Goal: Obtain resource: Obtain resource

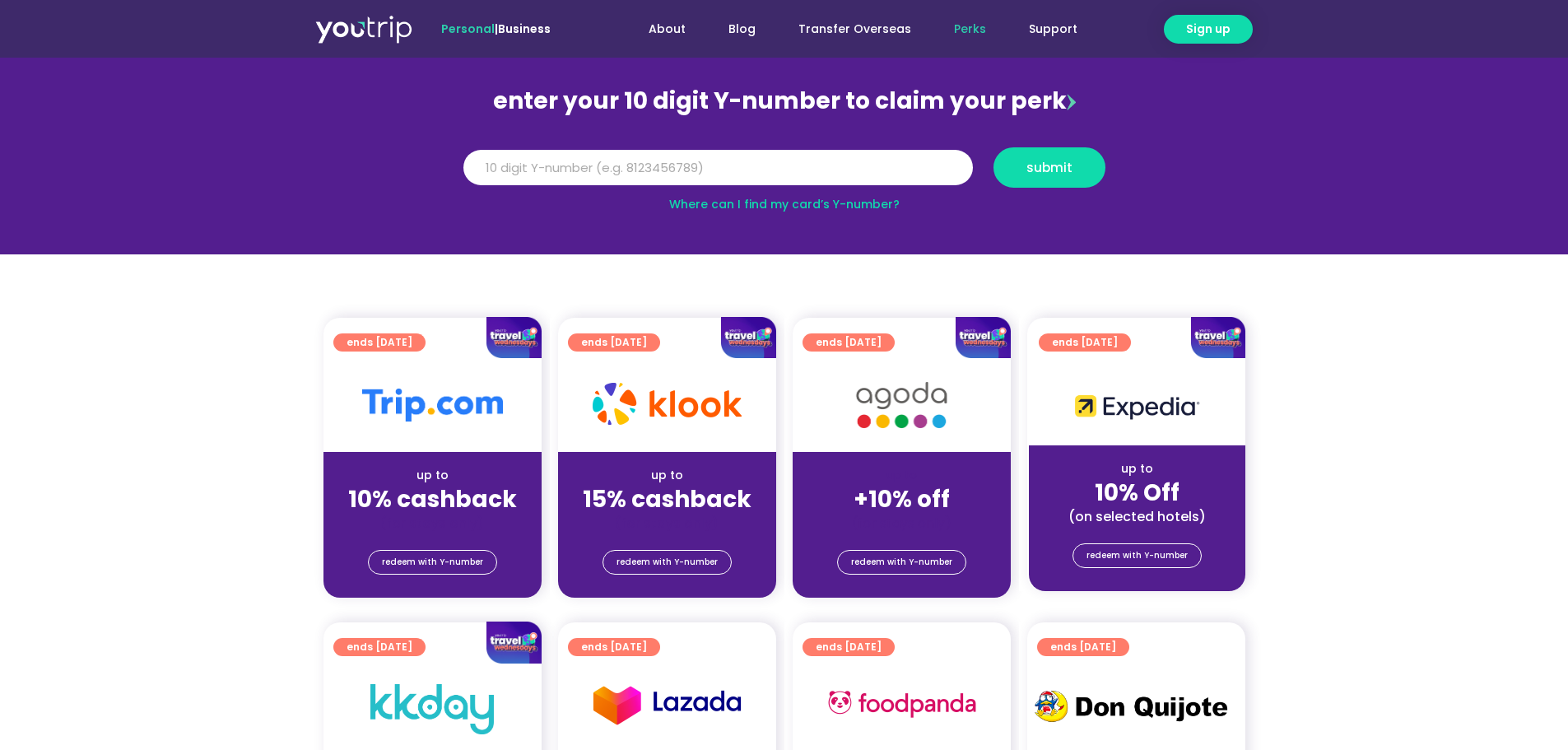
scroll to position [165, 0]
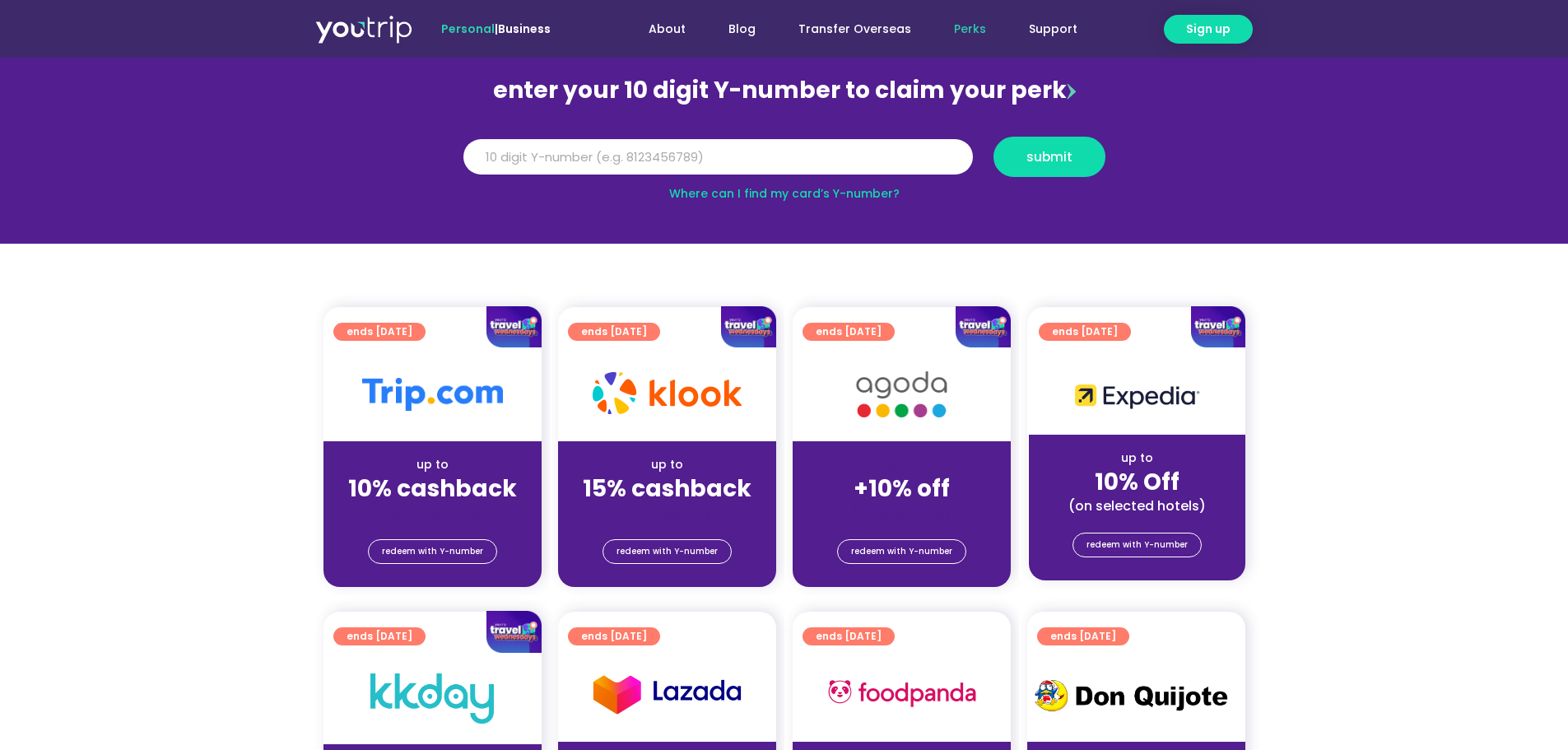
click at [632, 427] on div at bounding box center [667, 394] width 218 height 94
click at [675, 508] on div "(for stays only)" at bounding box center [667, 512] width 192 height 17
click at [684, 549] on span "redeem with Y-number" at bounding box center [667, 551] width 101 height 23
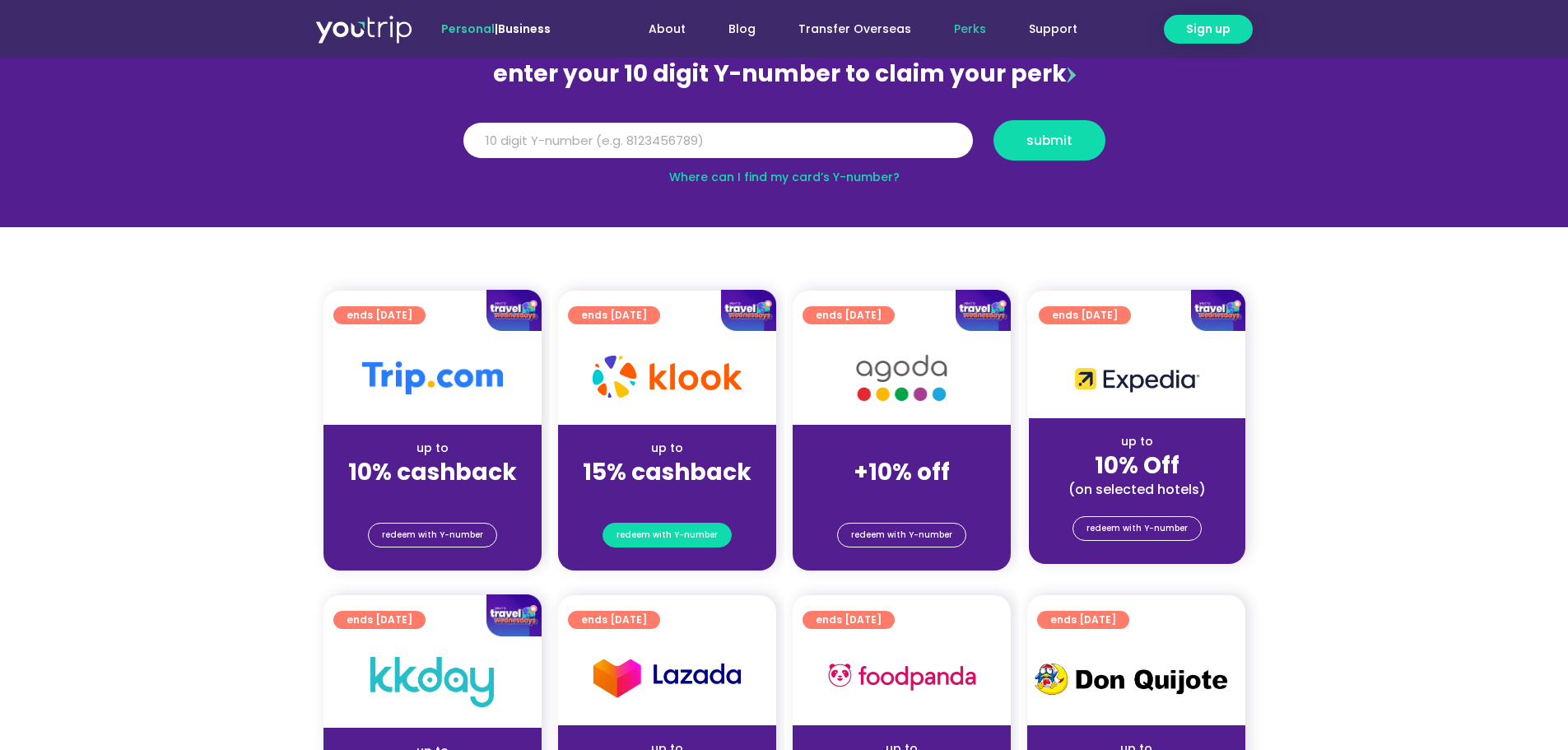
click at [680, 543] on span "redeem with Y-number" at bounding box center [667, 535] width 101 height 23
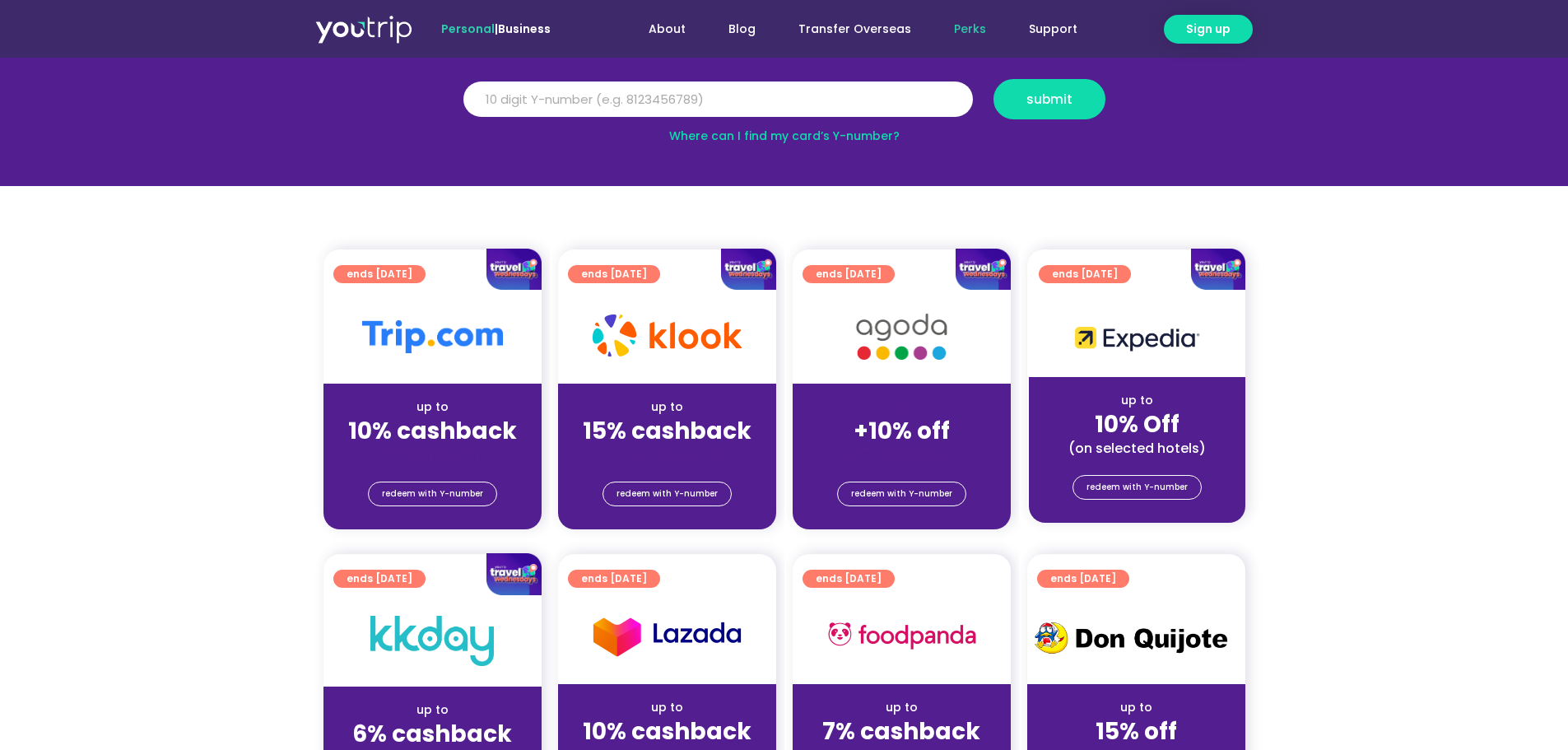
scroll to position [264, 0]
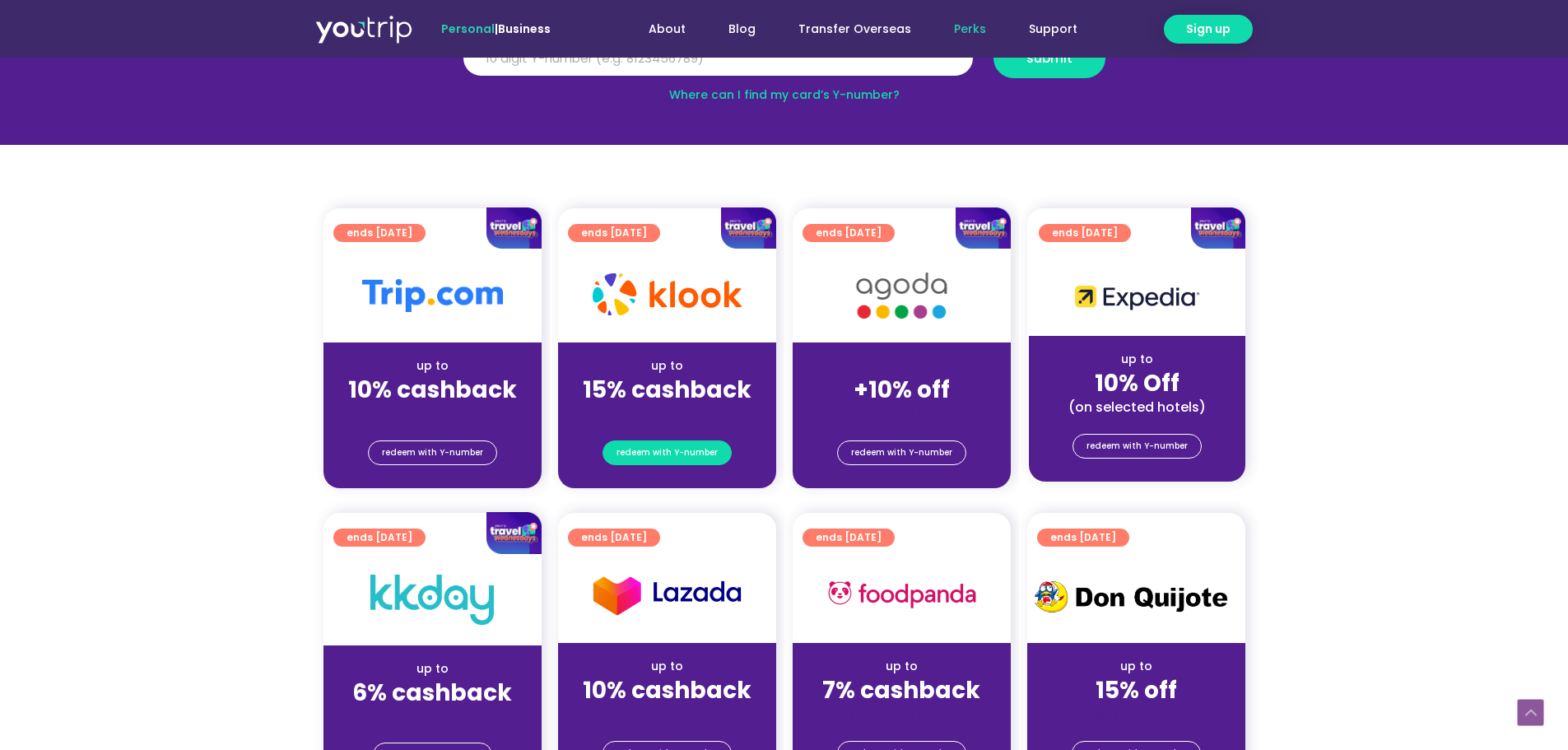
click at [715, 453] on link "redeem with Y-number" at bounding box center [667, 453] width 129 height 25
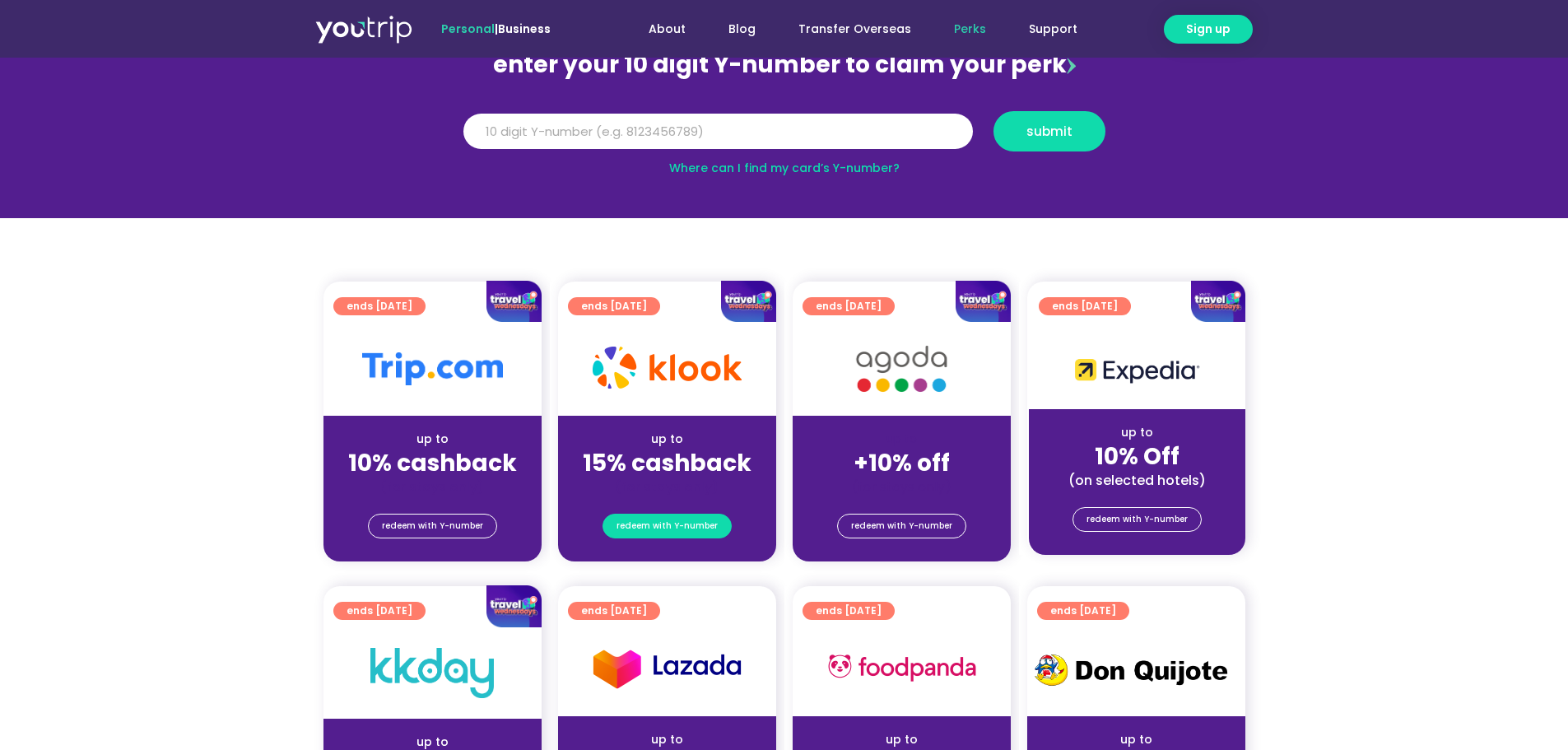
scroll to position [181, 0]
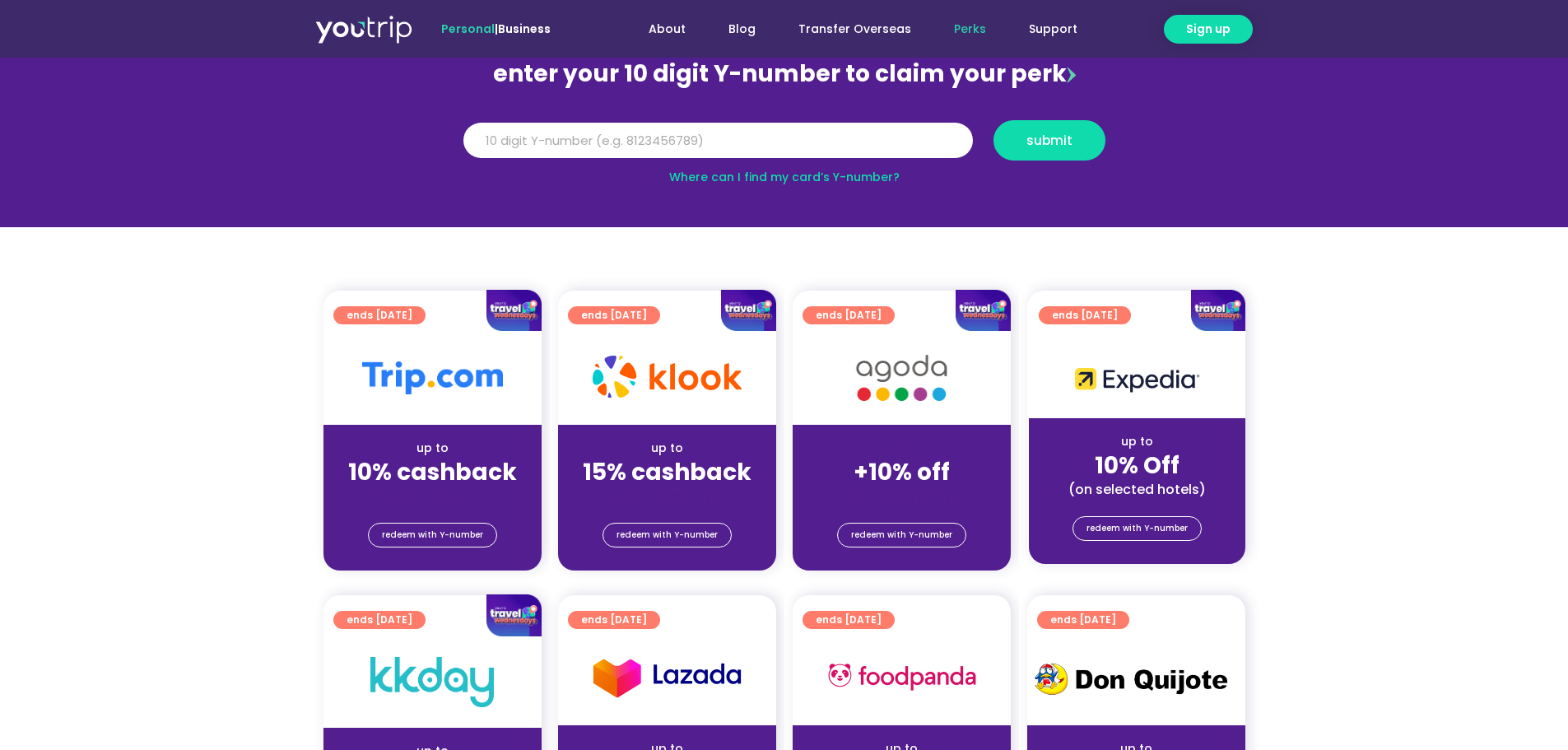
click at [774, 168] on div "Y Number submit" at bounding box center [784, 146] width 662 height 52
click at [776, 173] on link "Where can I find my card’s Y-number?" at bounding box center [784, 176] width 230 height 16
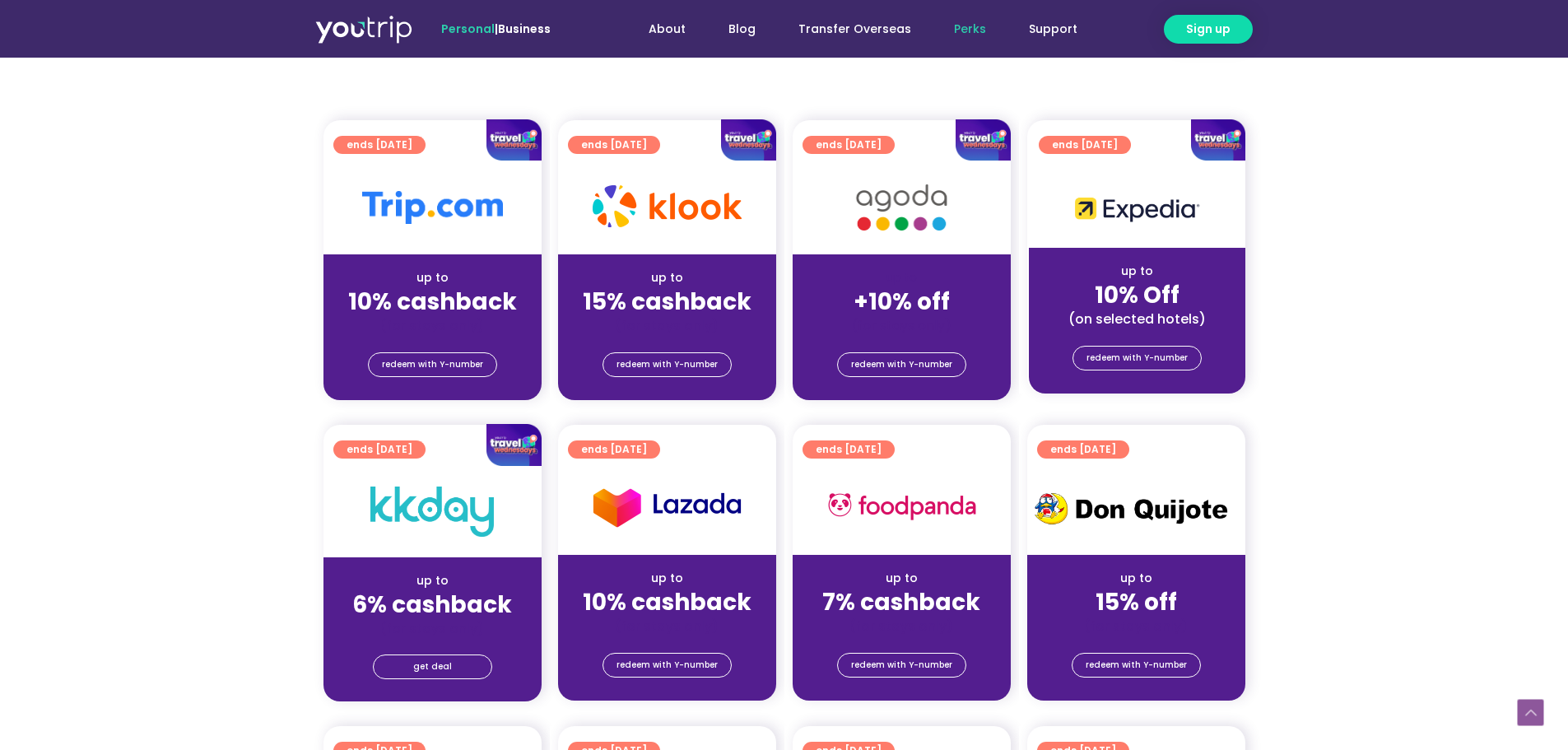
scroll to position [16, 0]
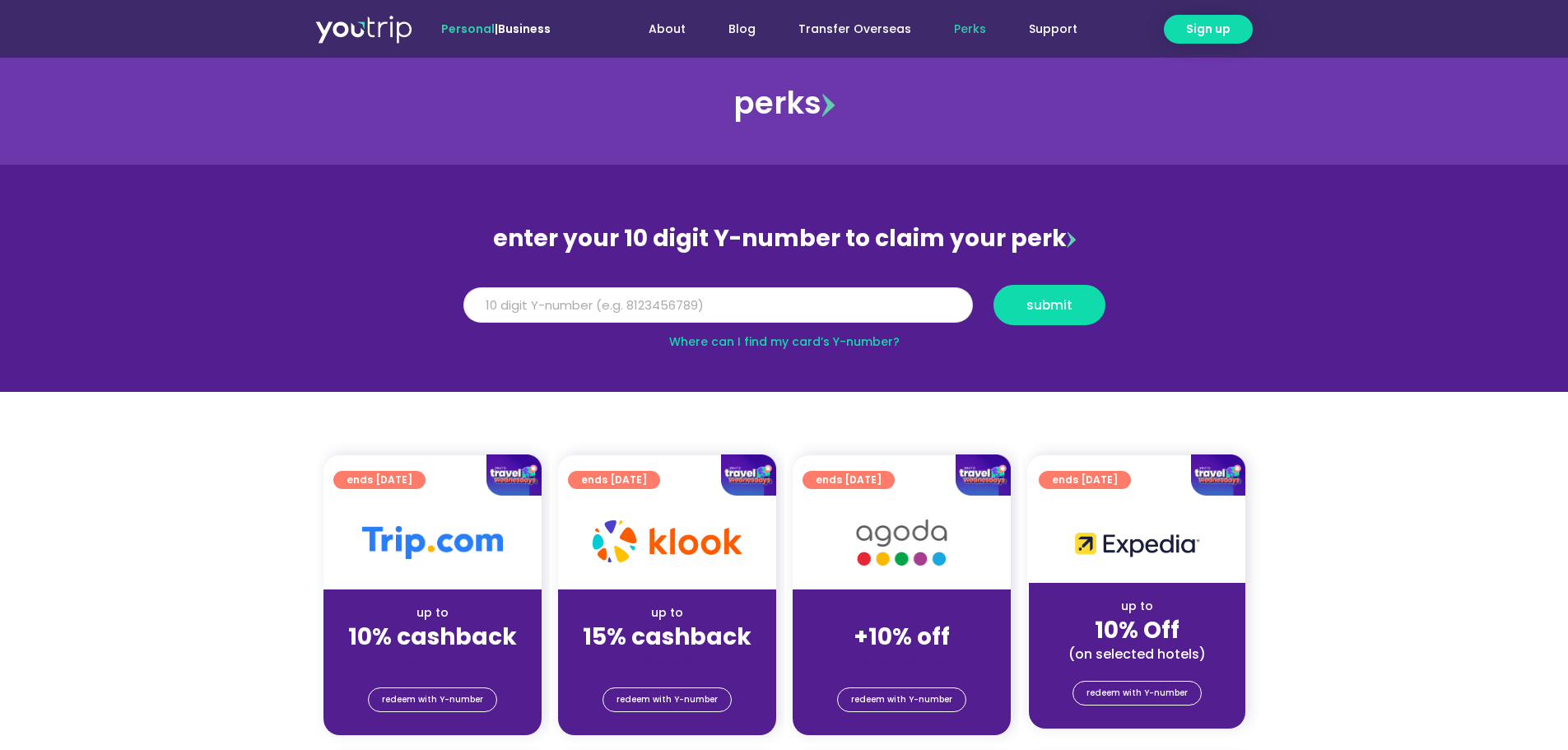
click at [665, 304] on input "Y Number" at bounding box center [717, 306] width 509 height 36
type input "8149521729"
click at [1016, 310] on span "submit" at bounding box center [1049, 305] width 84 height 12
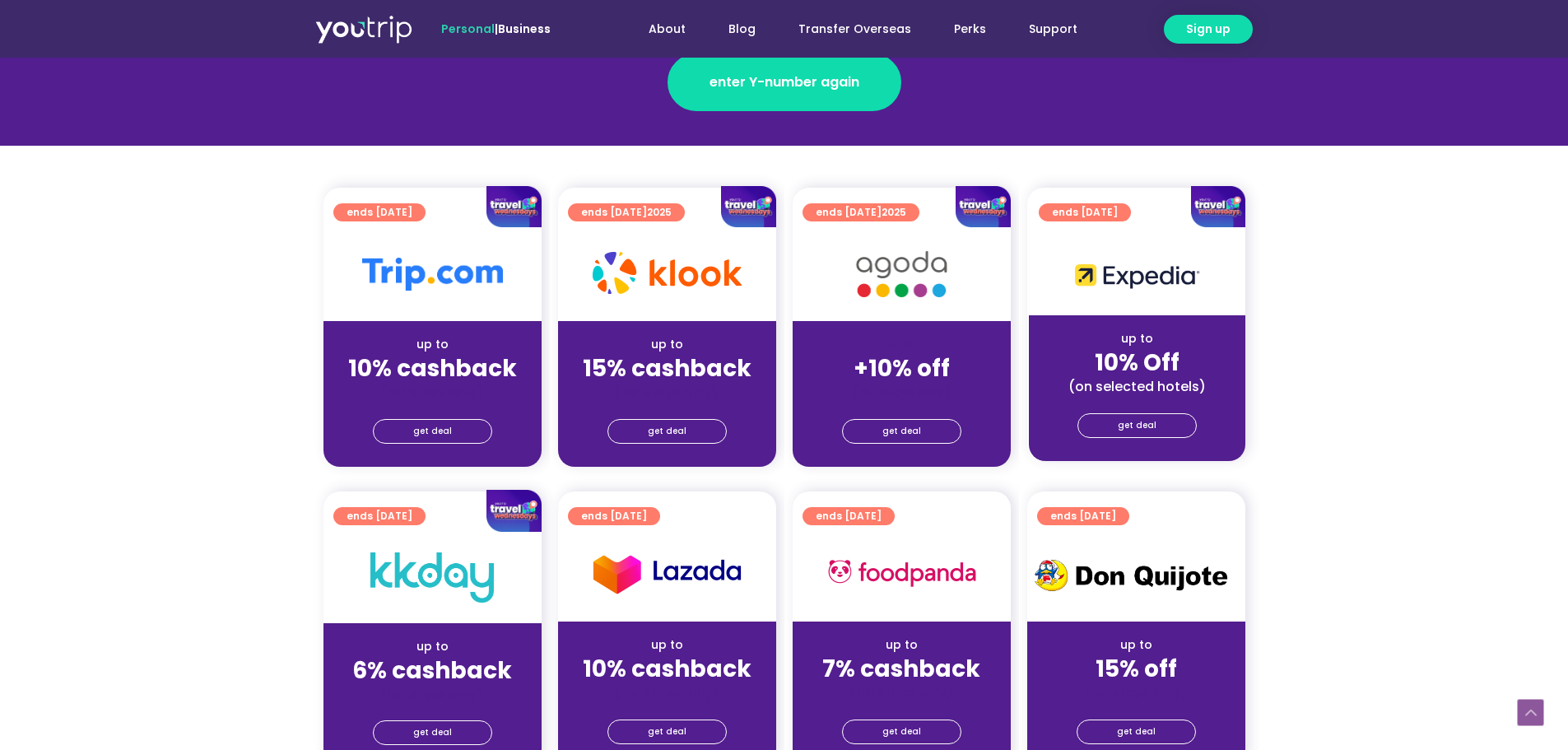
scroll to position [329, 0]
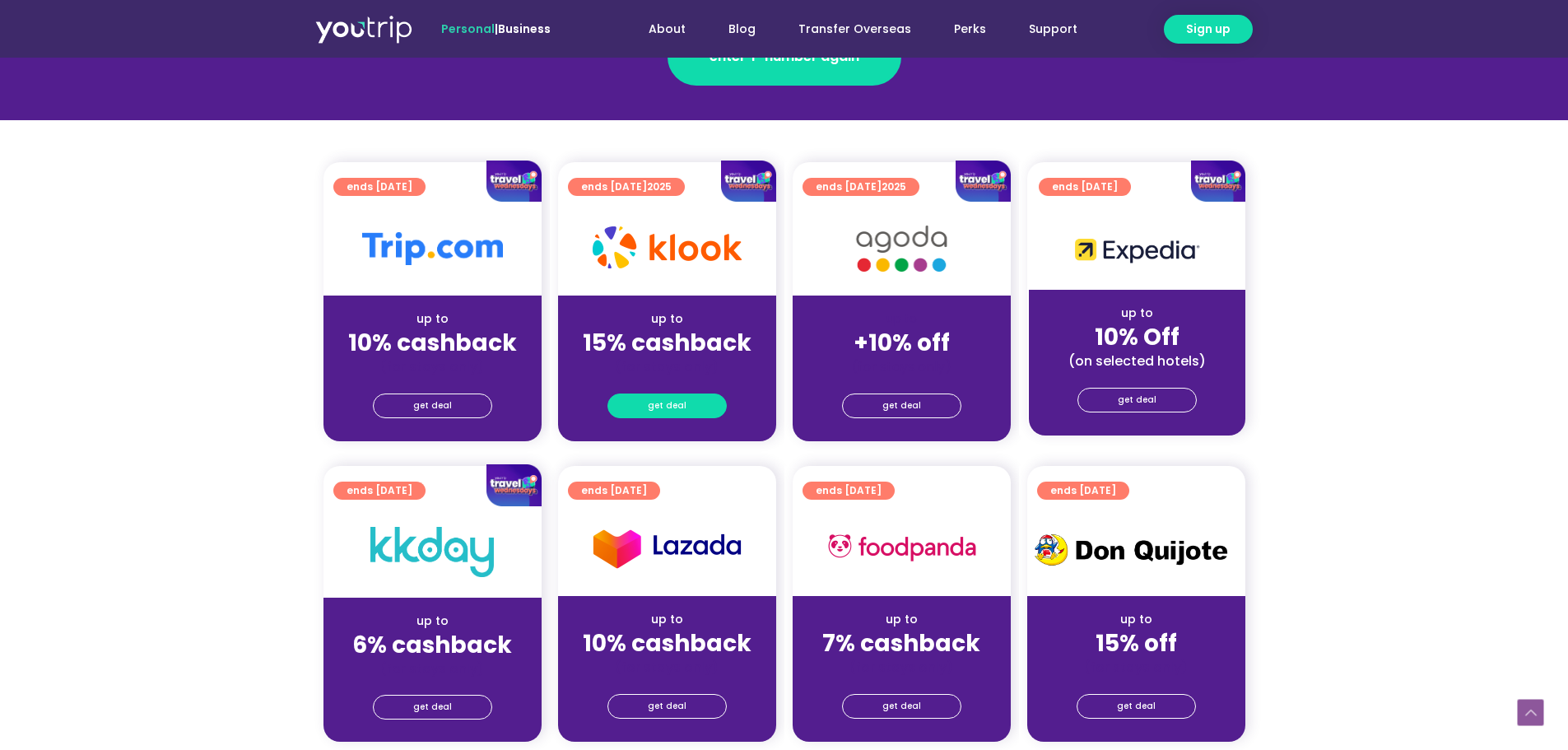
click at [696, 410] on link "get deal" at bounding box center [666, 406] width 119 height 25
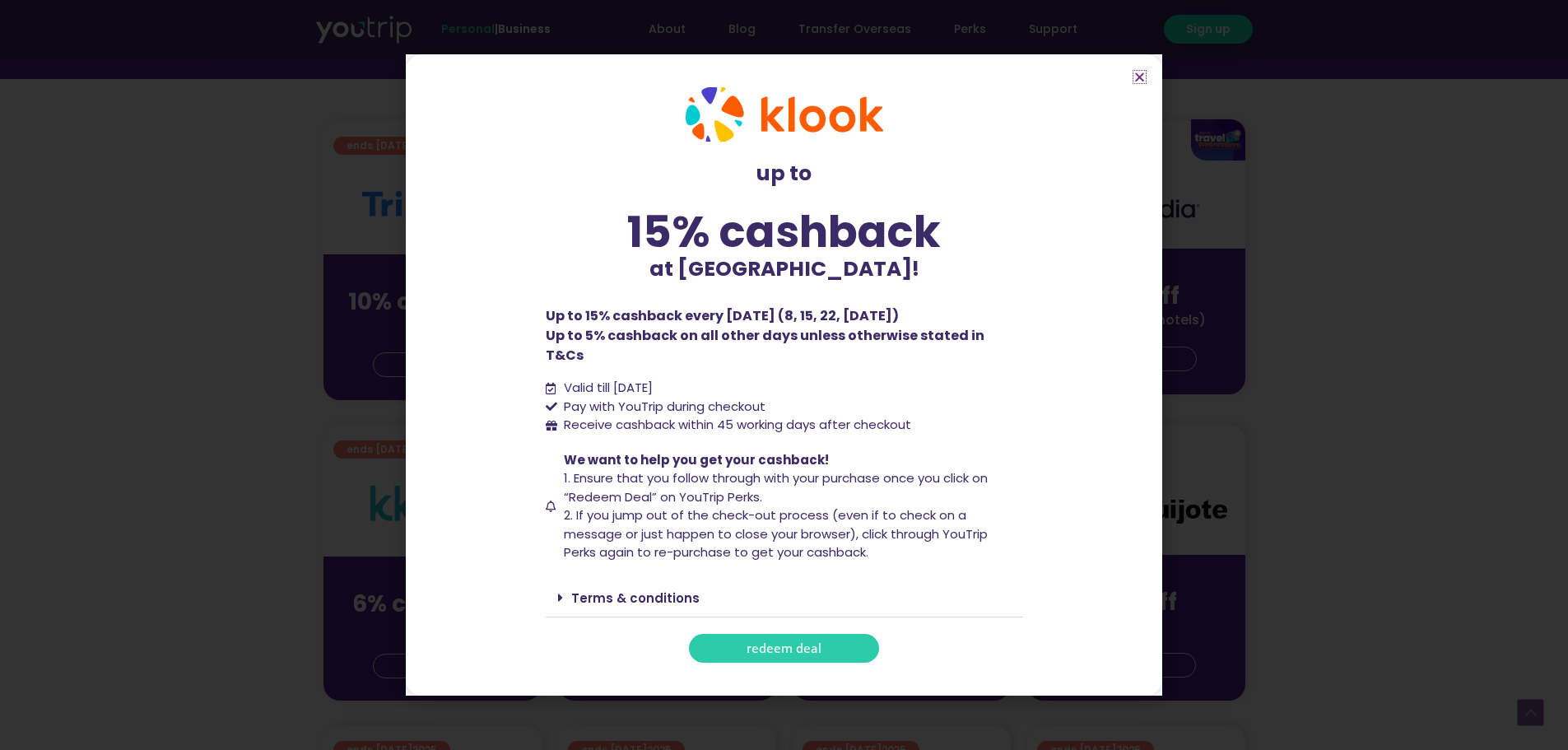
scroll to position [412, 0]
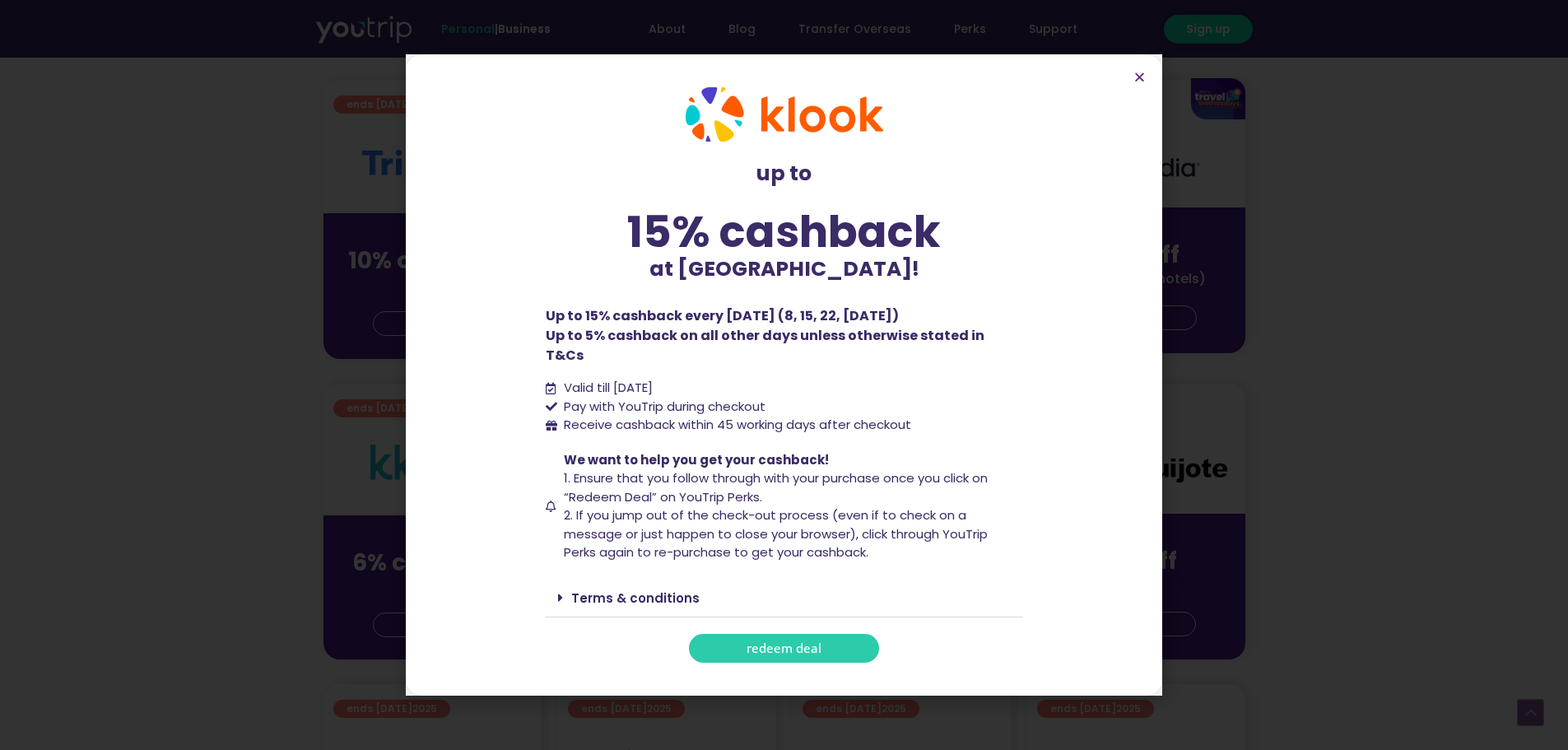
click at [821, 634] on link "redeem deal" at bounding box center [784, 648] width 190 height 29
